Goal: Book appointment/travel/reservation

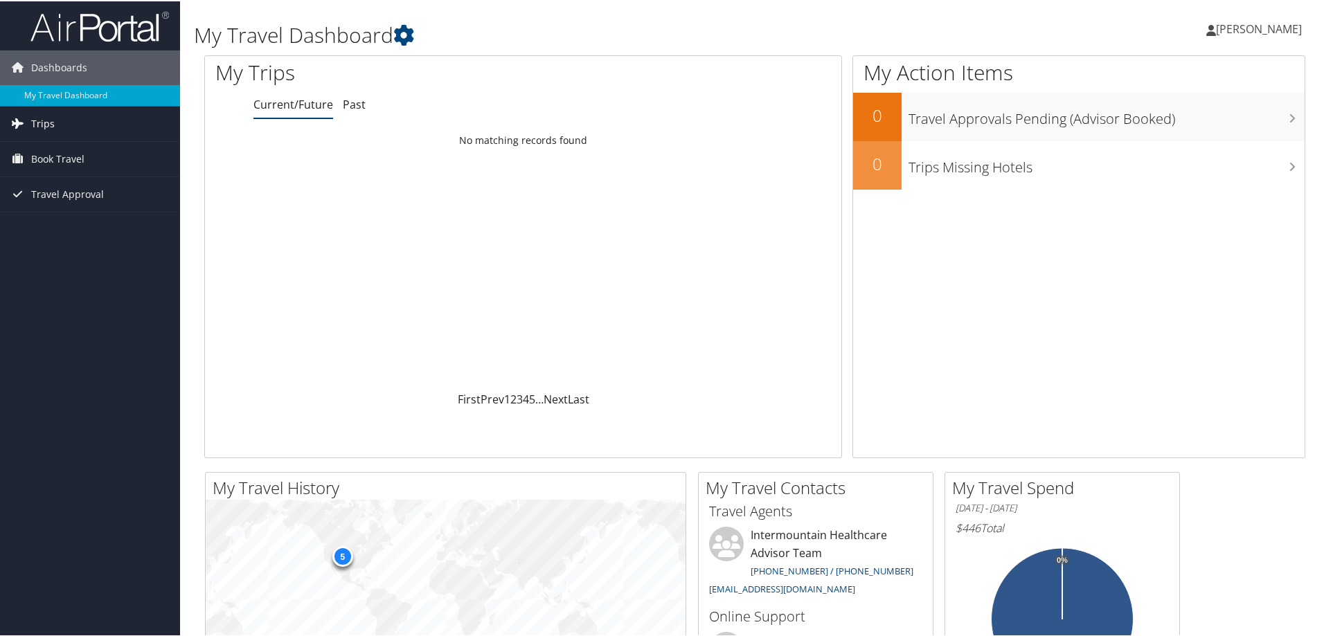
click at [55, 123] on link "Trips" at bounding box center [90, 122] width 180 height 35
click at [96, 217] on link "Book Travel" at bounding box center [90, 220] width 180 height 35
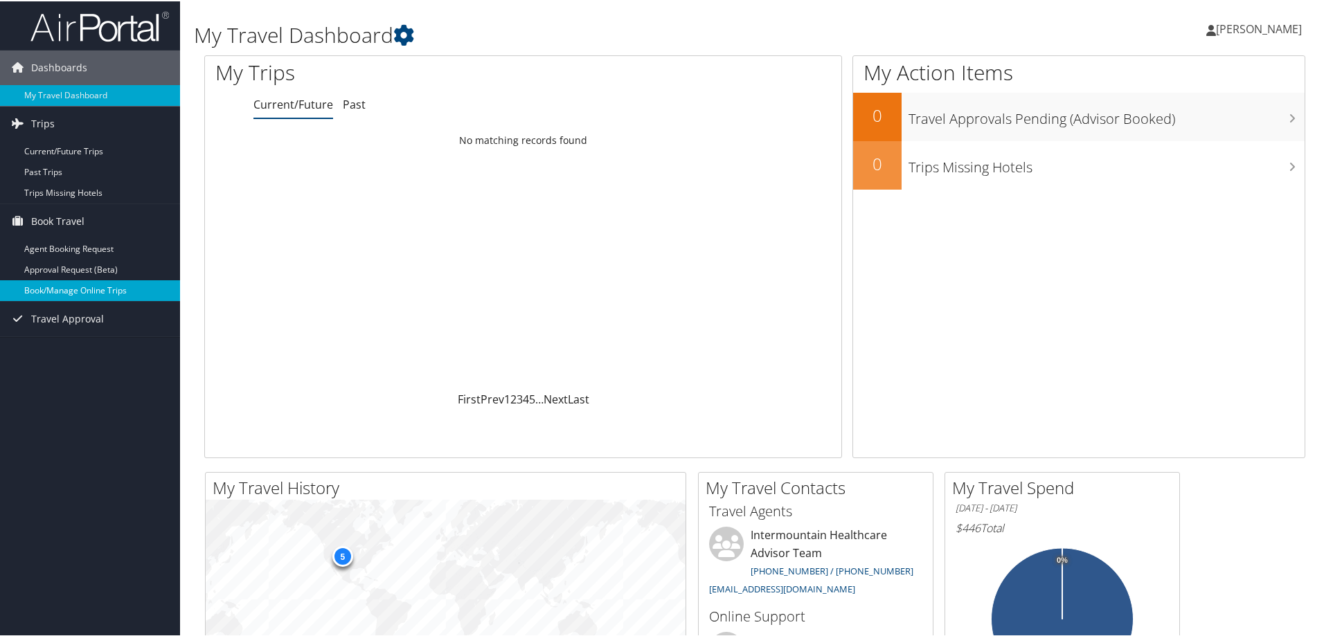
click at [120, 293] on link "Book/Manage Online Trips" at bounding box center [90, 289] width 180 height 21
drag, startPoint x: 381, startPoint y: 258, endPoint x: 685, endPoint y: 64, distance: 360.6
click at [381, 258] on div "Loading... No matching records found" at bounding box center [523, 258] width 636 height 263
